Goal: Task Accomplishment & Management: Manage account settings

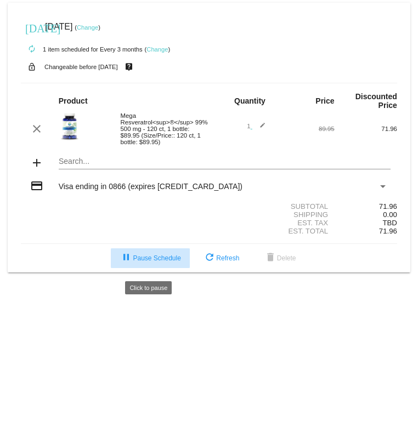
click at [147, 262] on span "pause Pause Schedule" at bounding box center [150, 259] width 61 height 8
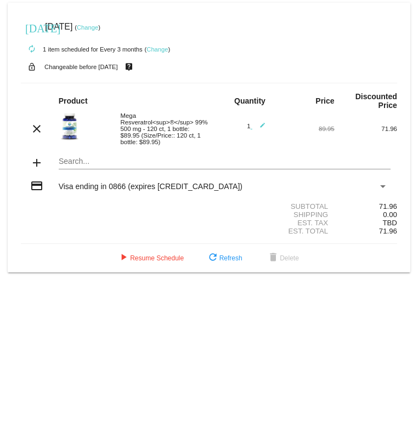
click at [98, 27] on link "Change" at bounding box center [87, 27] width 21 height 7
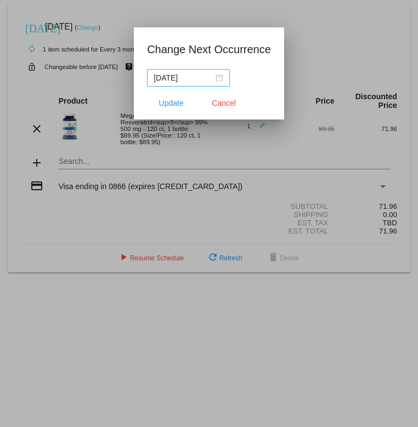
click at [214, 77] on div "[DATE]" at bounding box center [189, 78] width 70 height 12
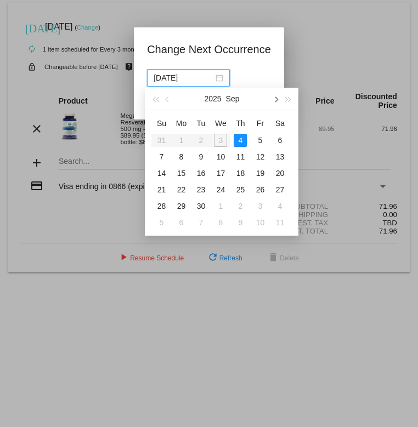
click at [279, 100] on button "button" at bounding box center [276, 99] width 12 height 22
click at [276, 100] on span "button" at bounding box center [275, 99] width 5 height 5
click at [253, 70] on div "[DATE]" at bounding box center [209, 78] width 124 height 18
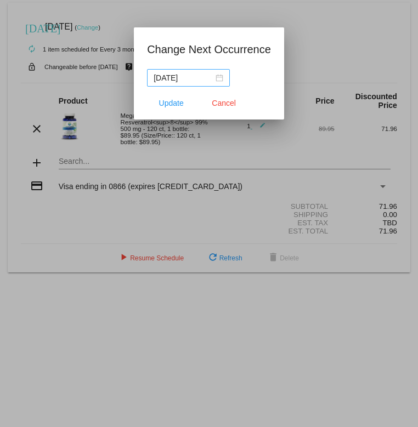
click at [211, 76] on div "[DATE]" at bounding box center [189, 78] width 70 height 12
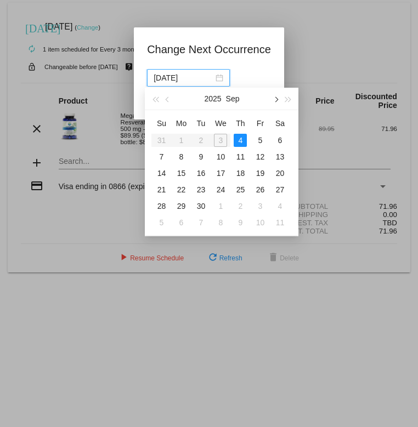
click at [274, 98] on button "button" at bounding box center [276, 99] width 12 height 22
click at [276, 98] on span "button" at bounding box center [275, 99] width 5 height 5
click at [162, 156] on div "4" at bounding box center [161, 156] width 13 height 13
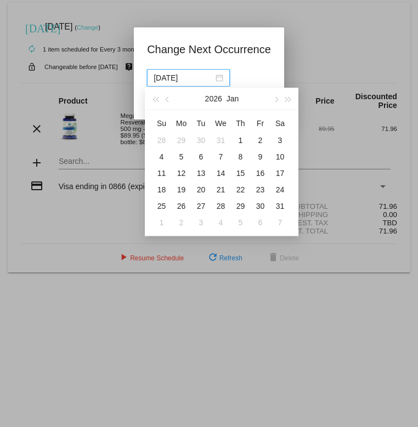
type input "[DATE]"
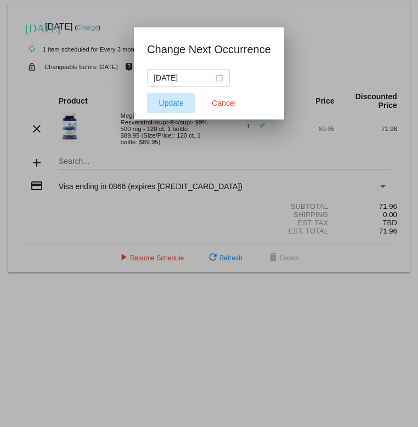
click at [168, 103] on span "Update" at bounding box center [171, 103] width 25 height 9
